Goal: Task Accomplishment & Management: Use online tool/utility

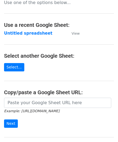
scroll to position [54, 0]
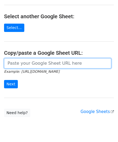
click at [16, 62] on input "url" at bounding box center [57, 63] width 107 height 10
paste input "[URL][DOMAIN_NAME]"
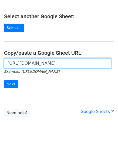
scroll to position [0, 114]
type input "[URL][DOMAIN_NAME]"
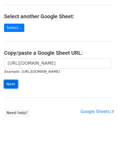
click at [12, 82] on input "Next" at bounding box center [11, 84] width 14 height 8
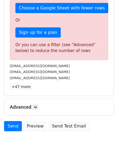
scroll to position [182, 0]
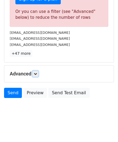
drag, startPoint x: 37, startPoint y: 73, endPoint x: 40, endPoint y: 76, distance: 3.8
click at [37, 73] on icon at bounding box center [35, 73] width 3 height 3
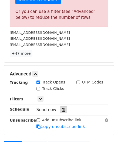
click at [62, 108] on icon at bounding box center [64, 110] width 4 height 4
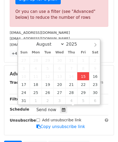
type input "2025-08-15 12:00"
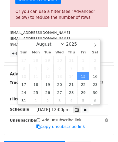
scroll to position [0, 0]
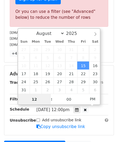
paste input "0"
type input "10"
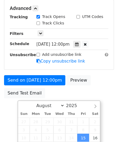
type input "2025-08-15 22:00"
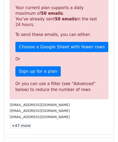
scroll to position [247, 0]
